Goal: Information Seeking & Learning: Learn about a topic

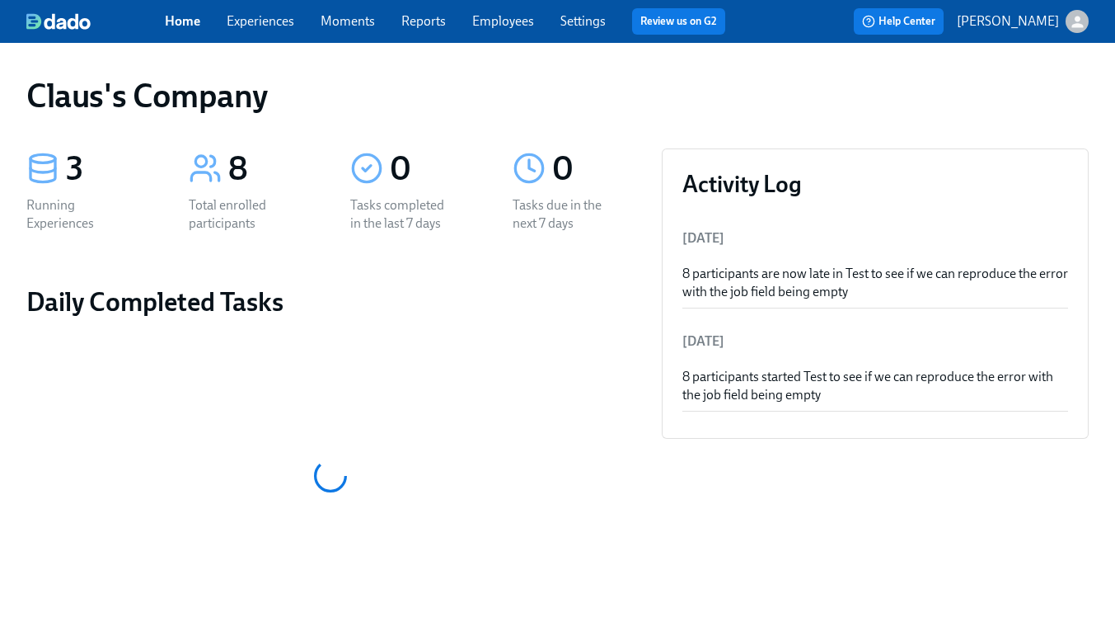
click at [1076, 15] on icon "button" at bounding box center [1077, 21] width 17 height 17
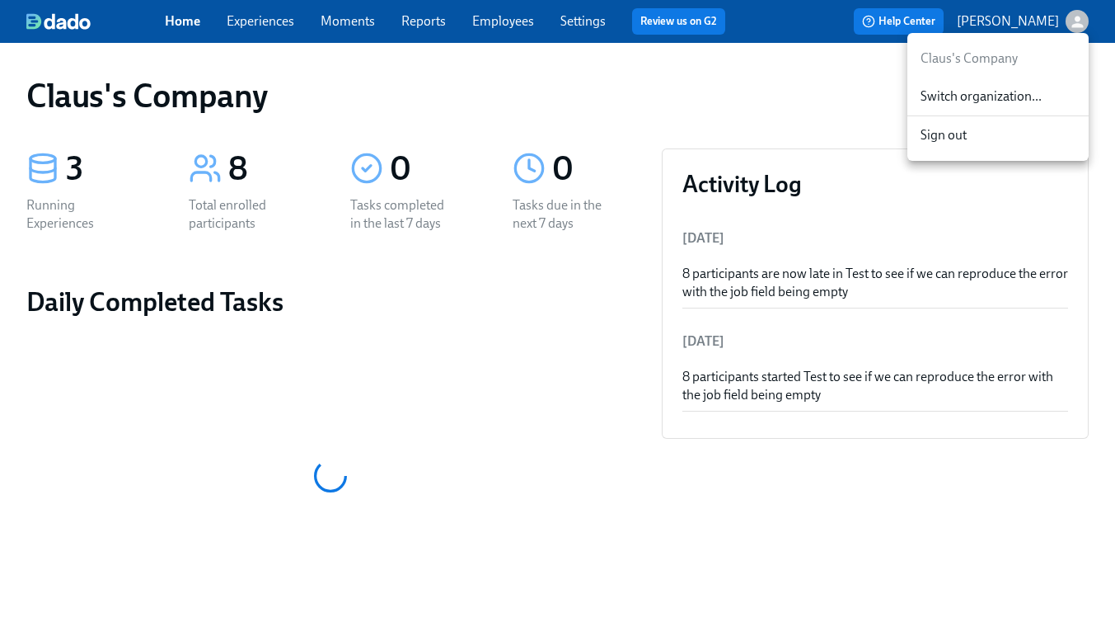
click at [1015, 100] on span "Switch organization..." at bounding box center [998, 96] width 155 height 18
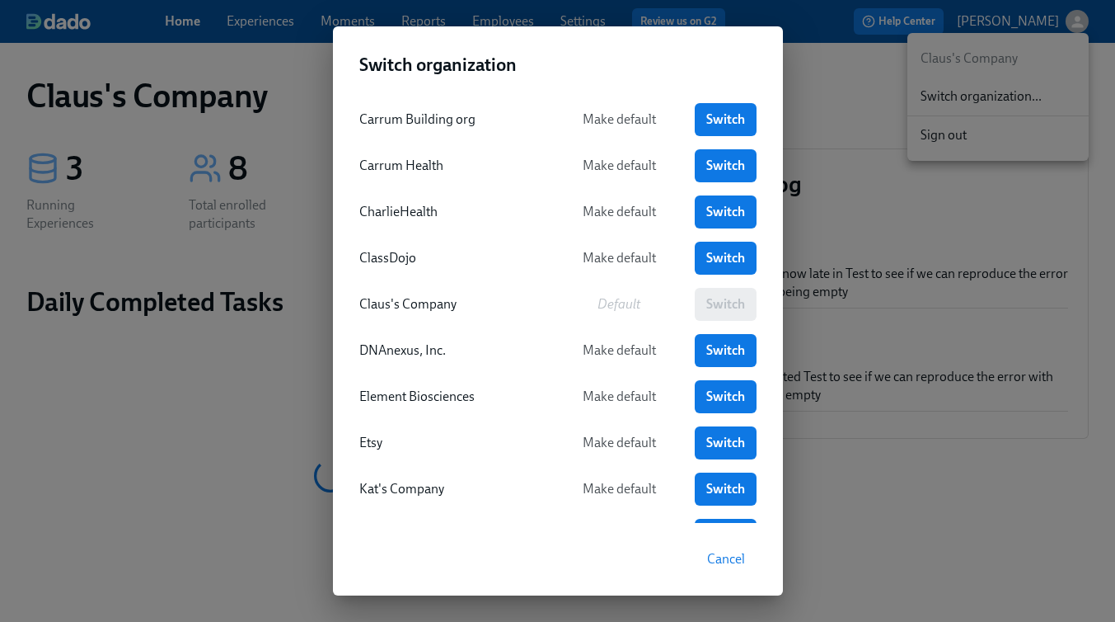
scroll to position [101, 0]
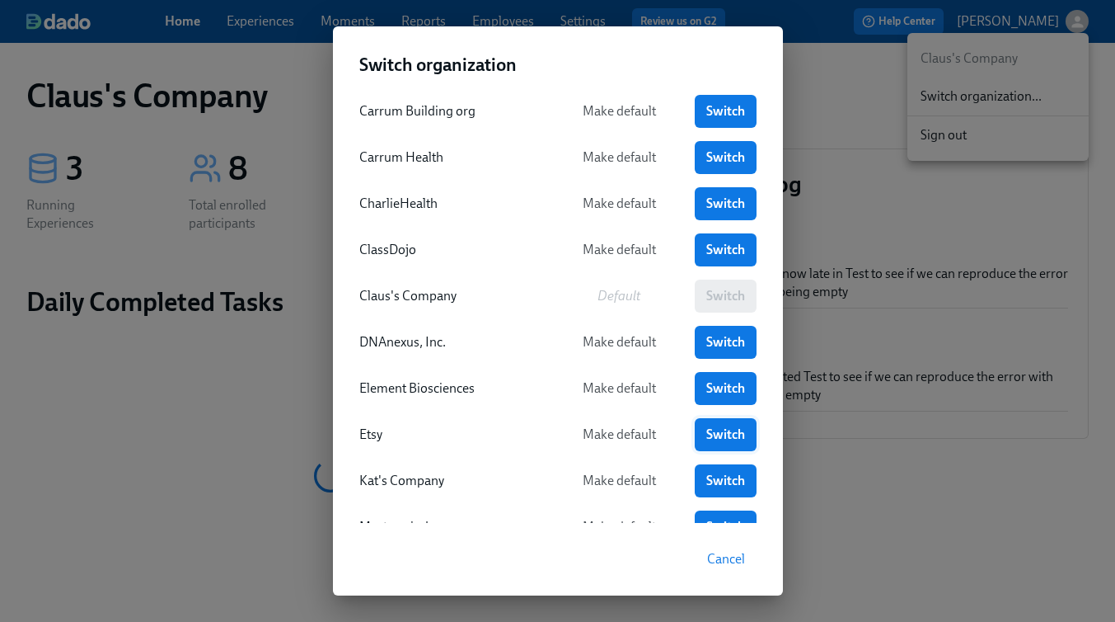
click at [701, 425] on link "Switch" at bounding box center [726, 434] width 62 height 33
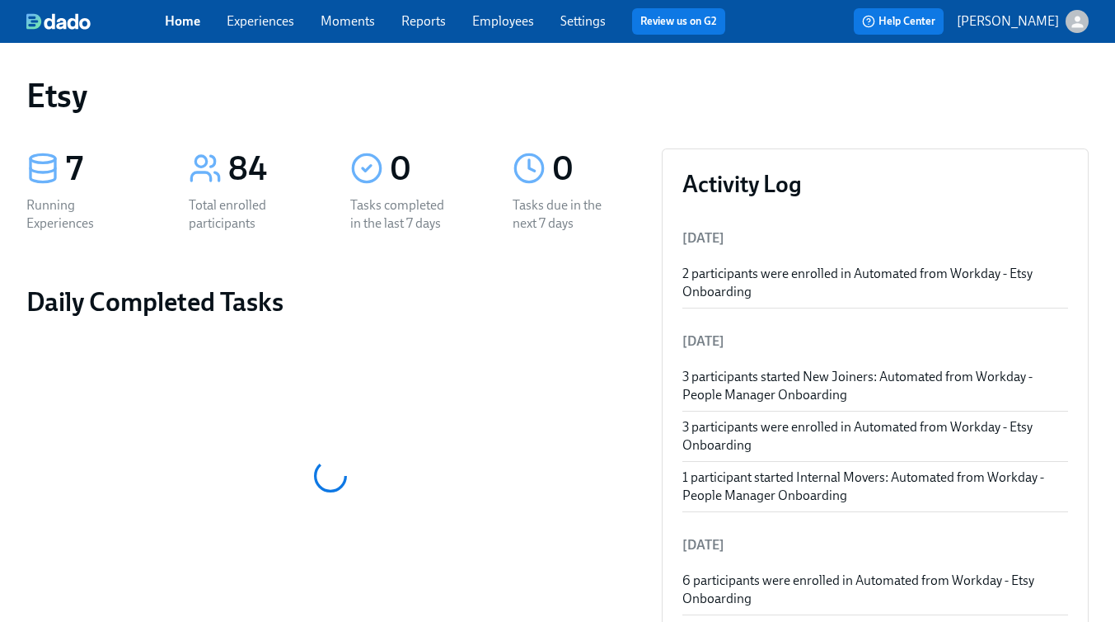
click at [266, 37] on div "Home Experiences Moments Reports Employees Settings Review us on G2 Help Center…" at bounding box center [557, 21] width 1115 height 43
click at [267, 26] on link "Experiences" at bounding box center [261, 21] width 68 height 16
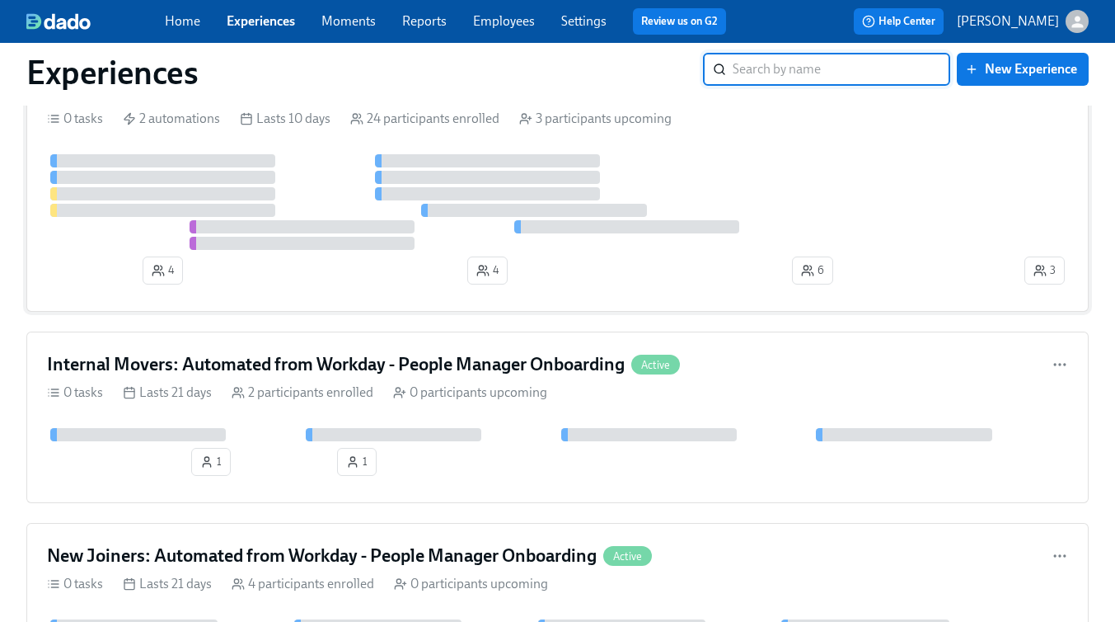
scroll to position [119, 0]
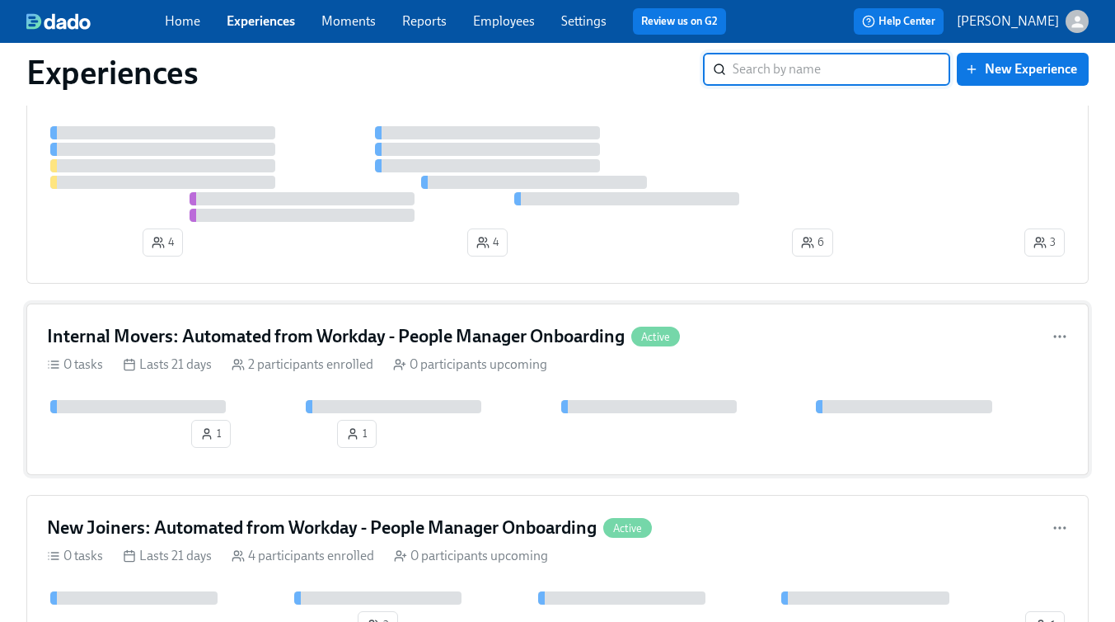
click at [809, 347] on div "Internal Movers: Automated from Workday - People Manager Onboarding Active" at bounding box center [557, 336] width 1021 height 25
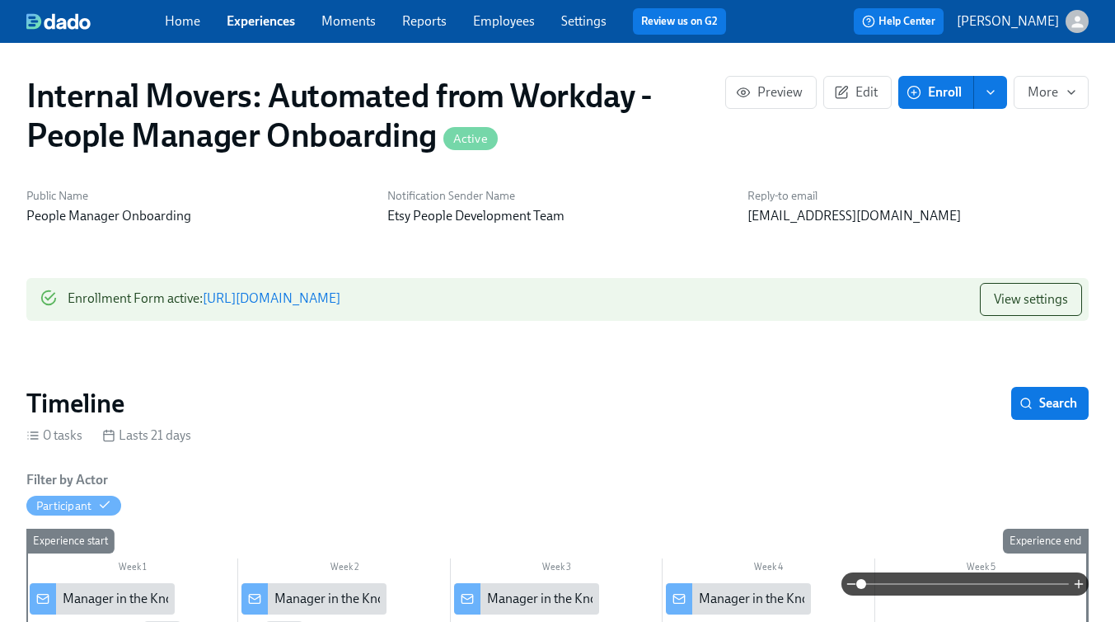
click at [253, 28] on link "Experiences" at bounding box center [261, 21] width 68 height 16
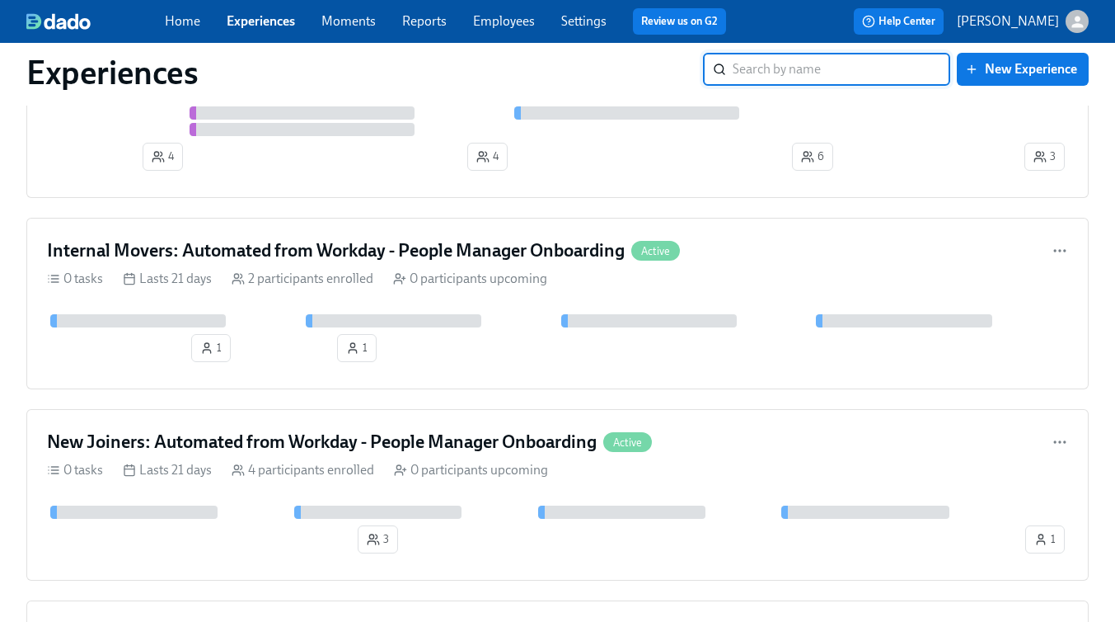
scroll to position [209, 0]
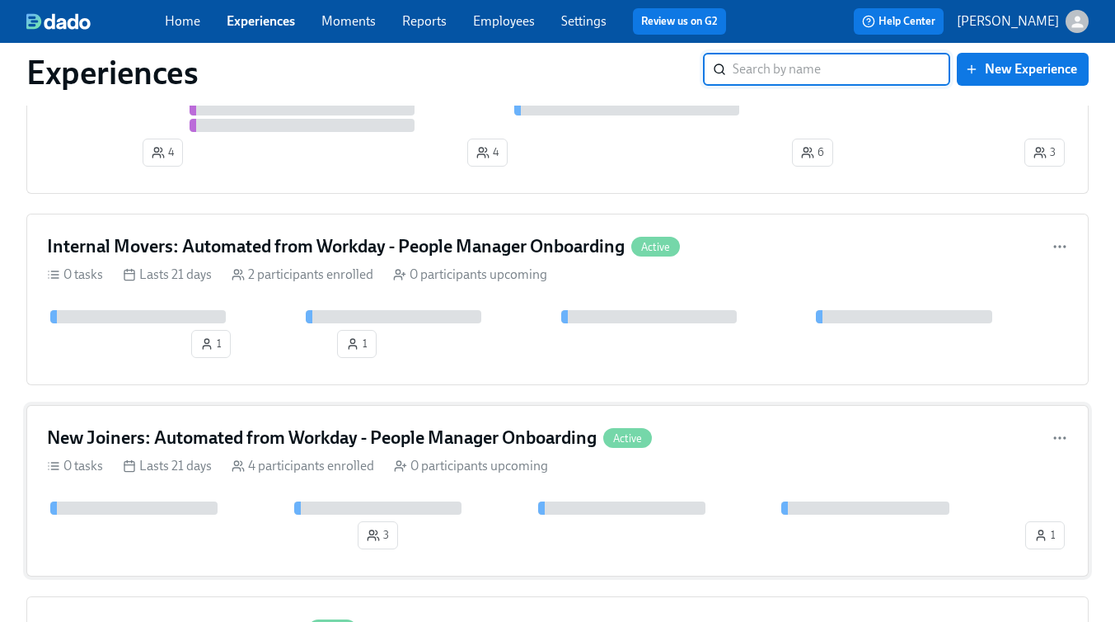
click at [741, 448] on div "New Joiners: Automated from Workday - People Manager Onboarding Active" at bounding box center [557, 437] width 1021 height 25
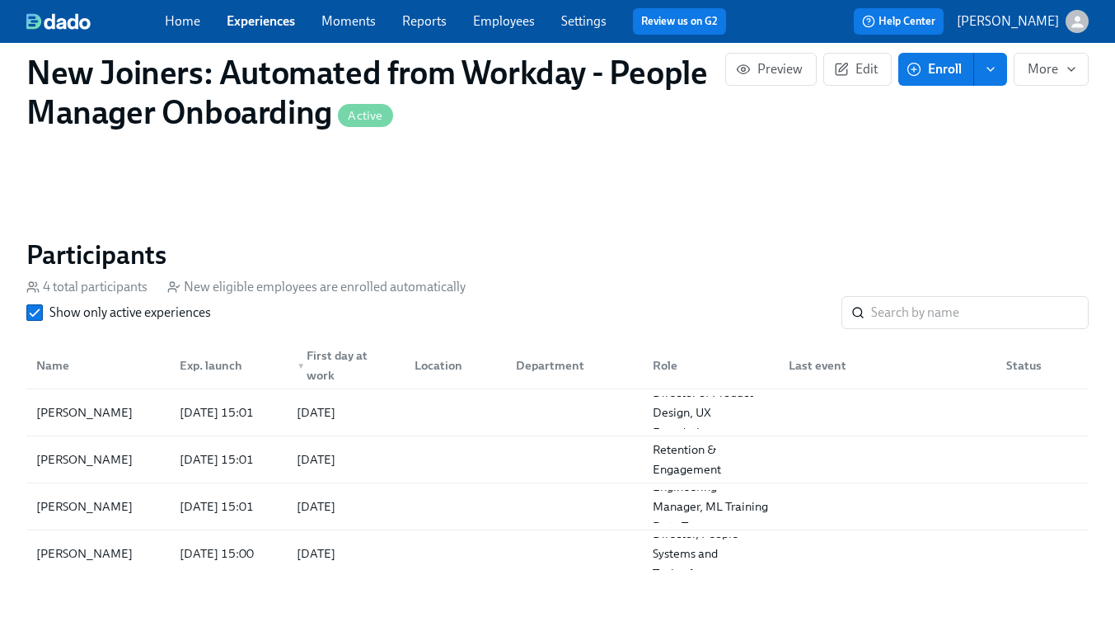
scroll to position [965, 0]
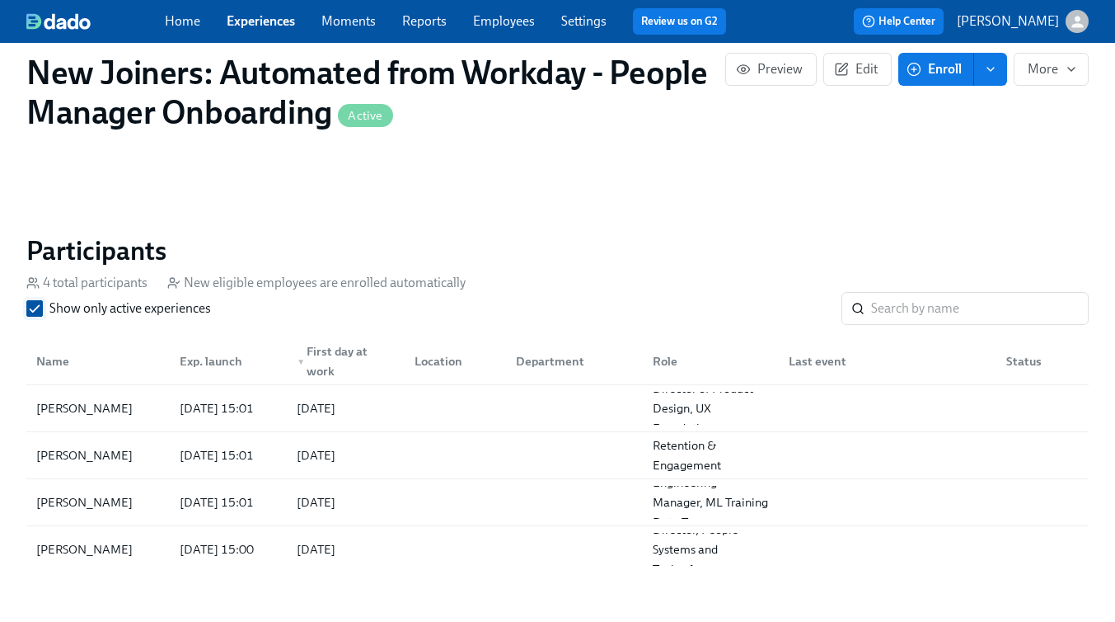
click at [43, 307] on label "Show only active experiences" at bounding box center [118, 308] width 185 height 18
click at [42, 307] on input "Show only active experiences" at bounding box center [34, 308] width 15 height 15
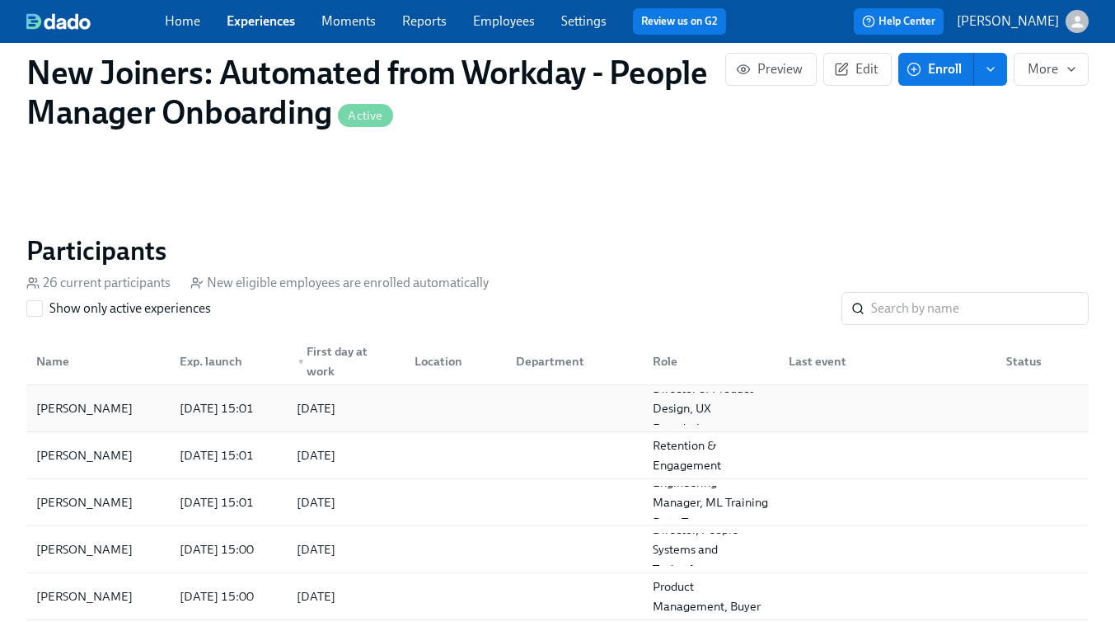
click at [108, 406] on div "[PERSON_NAME]" at bounding box center [98, 408] width 137 height 33
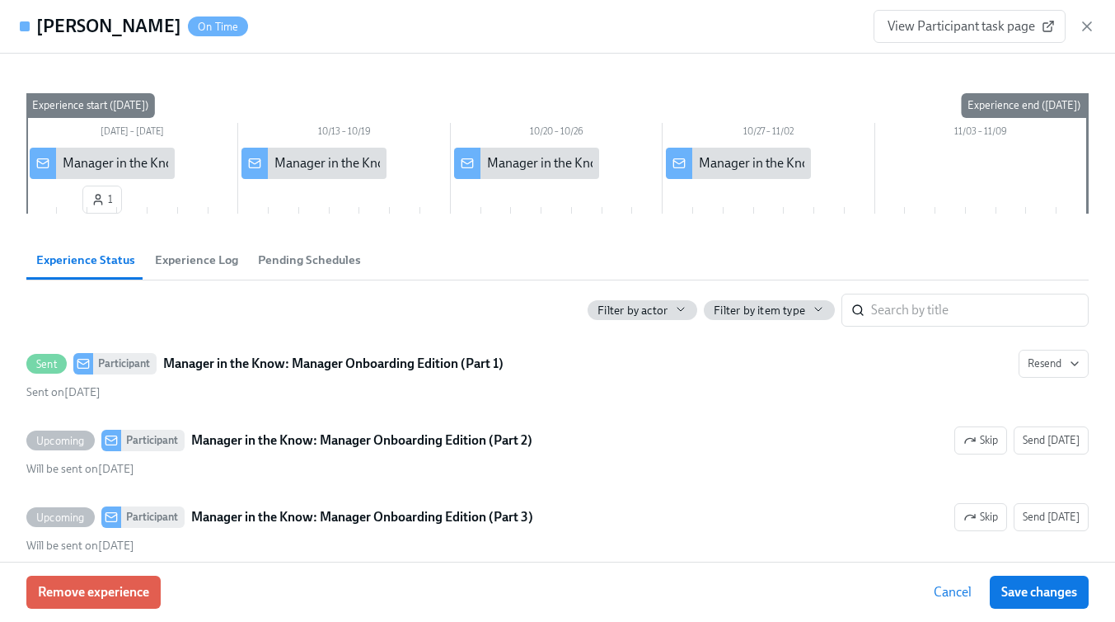
click at [215, 258] on span "Experience Log" at bounding box center [196, 260] width 83 height 19
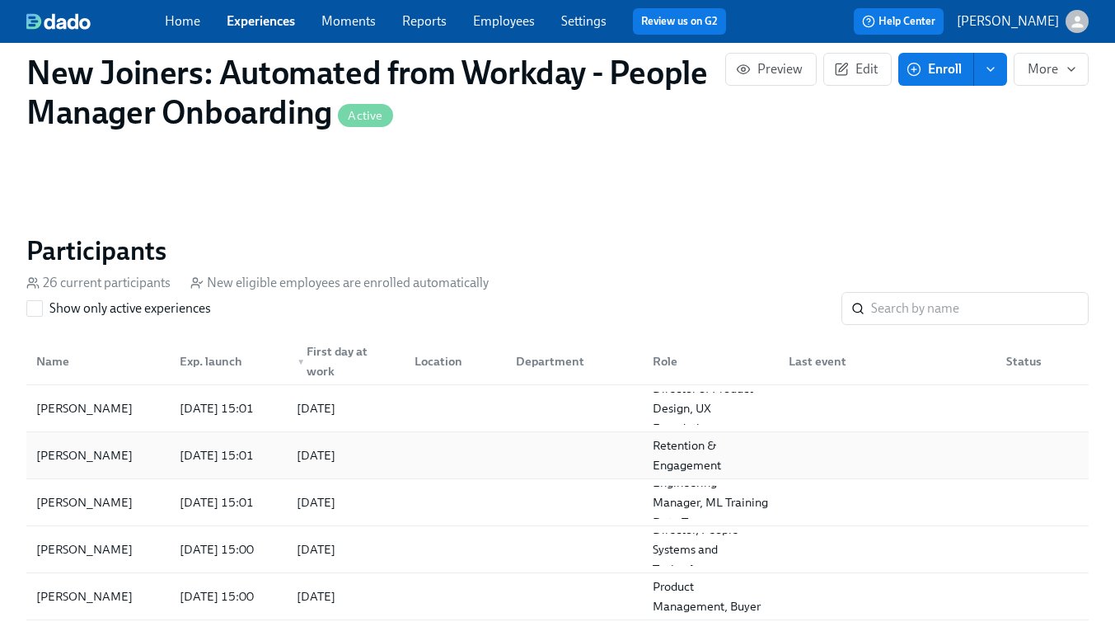
click at [134, 457] on div "[PERSON_NAME]" at bounding box center [98, 455] width 137 height 33
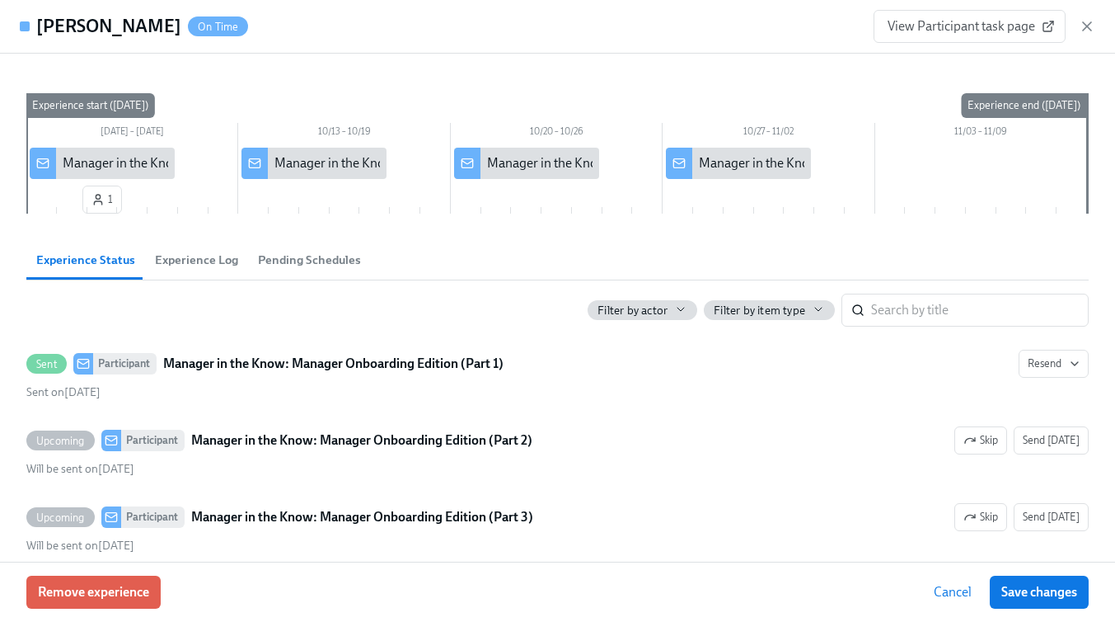
click at [172, 265] on span "Experience Log" at bounding box center [196, 260] width 83 height 19
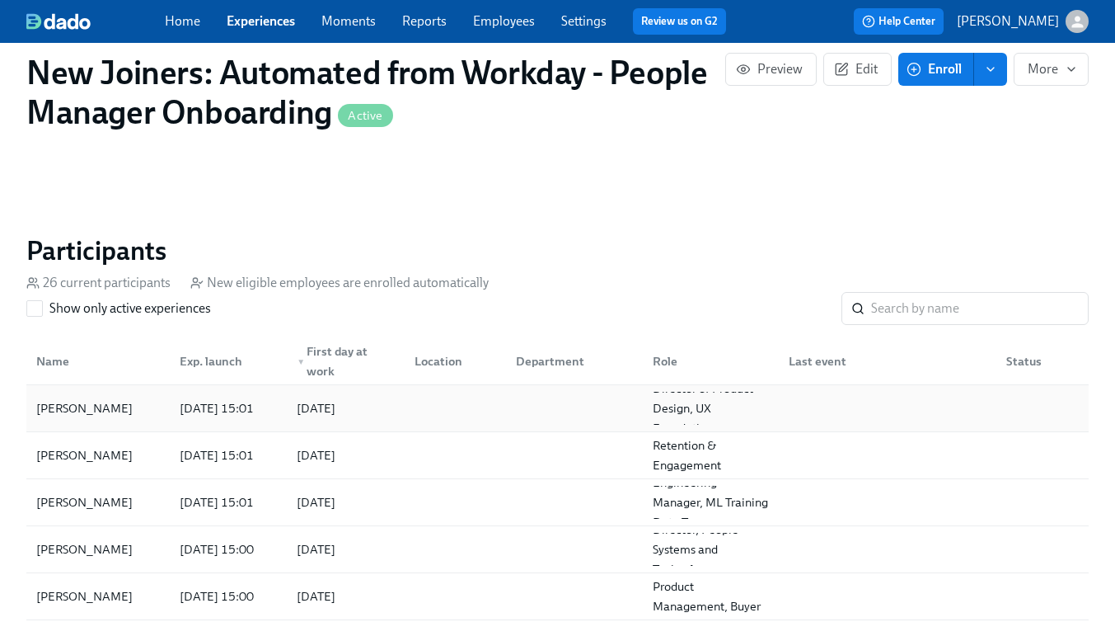
scroll to position [19, 0]
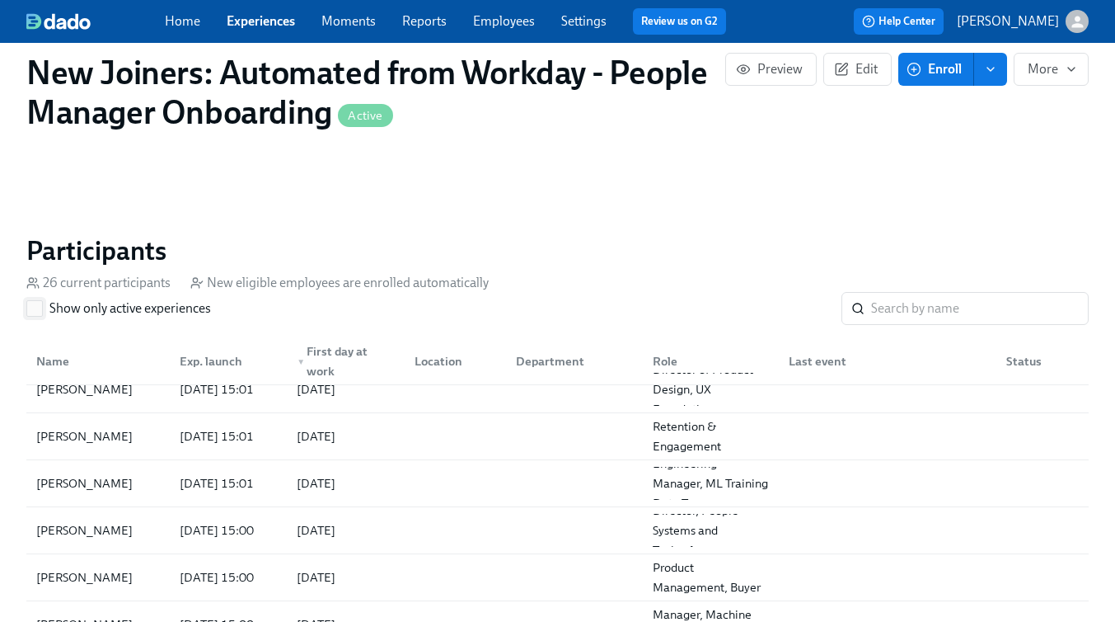
click at [43, 311] on label "Show only active experiences" at bounding box center [118, 308] width 185 height 18
click at [42, 311] on input "Show only active experiences" at bounding box center [34, 308] width 15 height 15
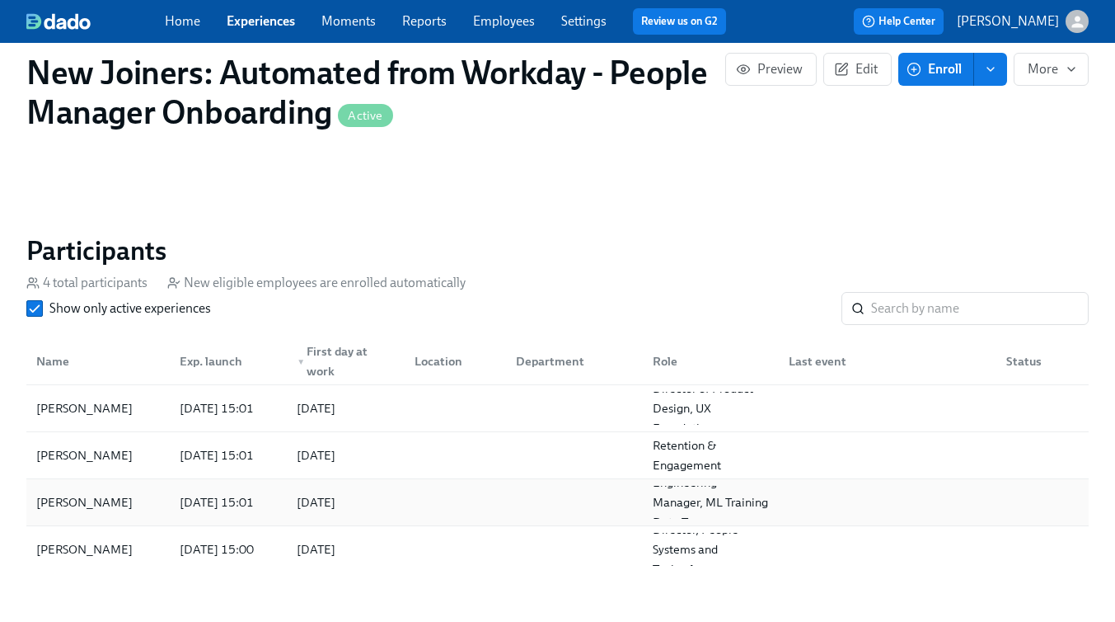
click at [242, 498] on div "[DATE] 15:01" at bounding box center [216, 502] width 87 height 20
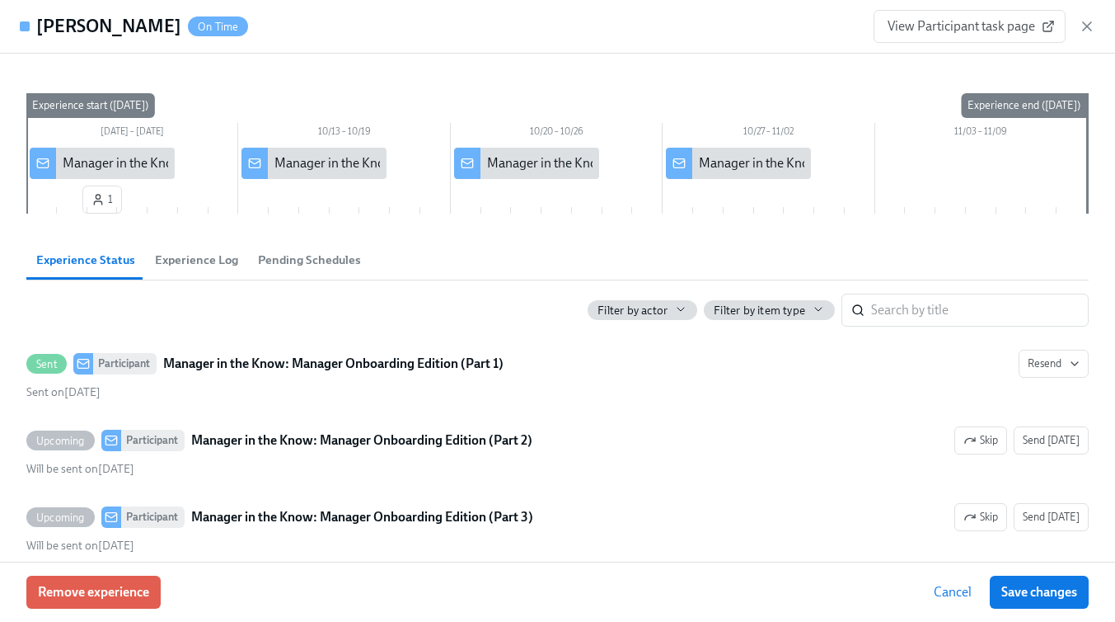
click at [181, 278] on button "Experience Log" at bounding box center [196, 260] width 103 height 40
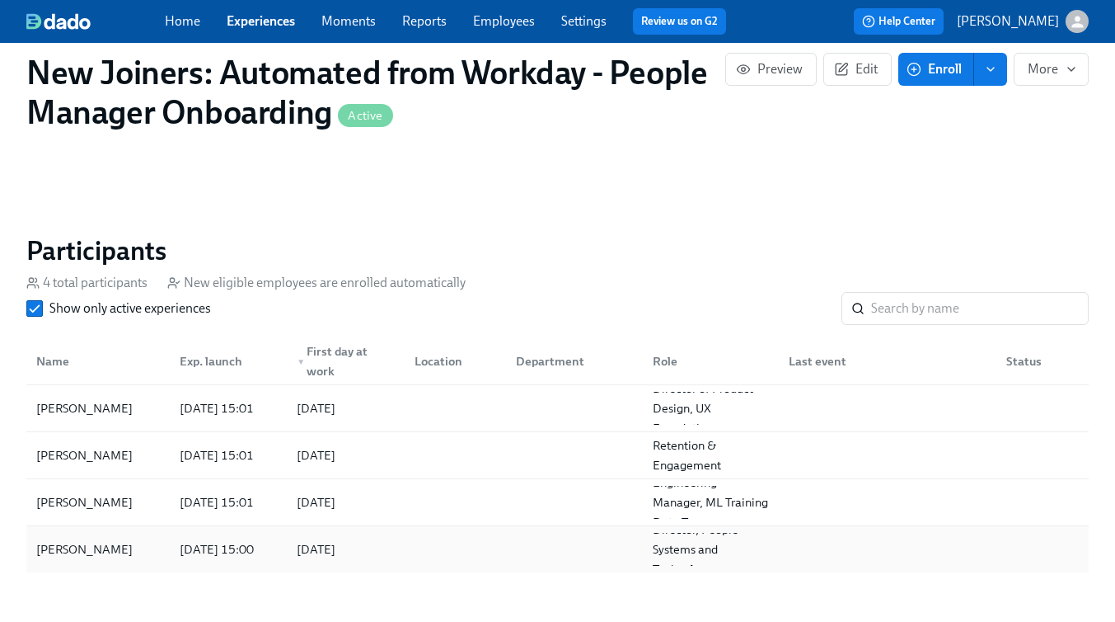
click at [129, 545] on div "[PERSON_NAME]" at bounding box center [98, 549] width 137 height 33
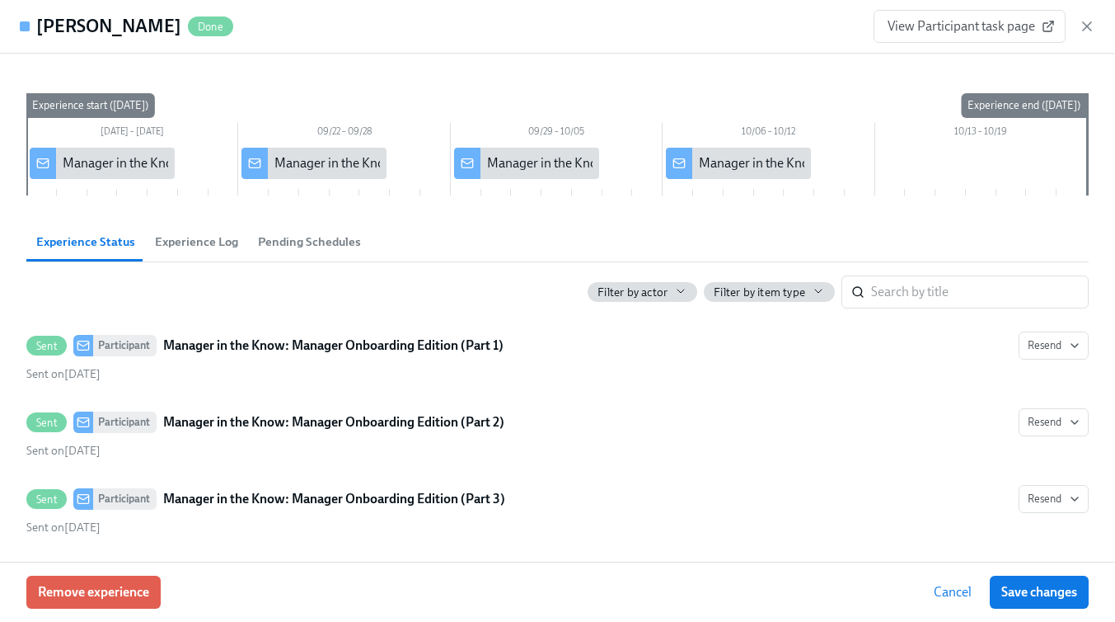
click at [165, 251] on button "Experience Log" at bounding box center [196, 242] width 103 height 40
